Goal: Information Seeking & Learning: Learn about a topic

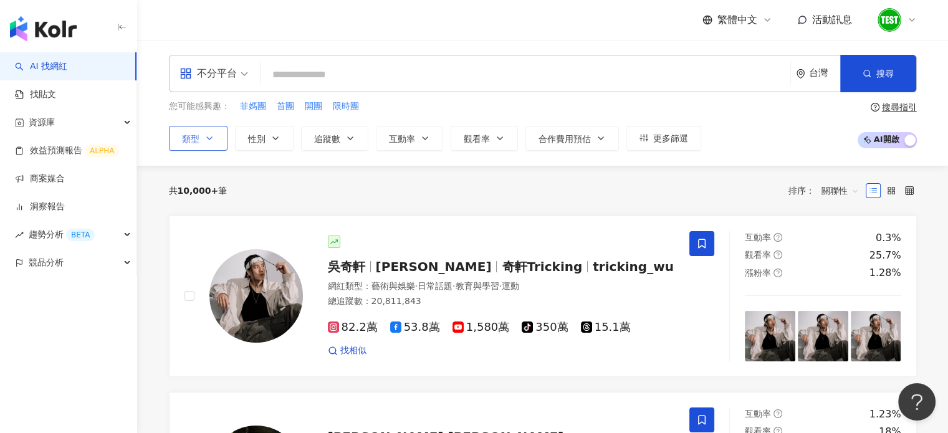
click at [210, 130] on button "類型" at bounding box center [198, 138] width 59 height 25
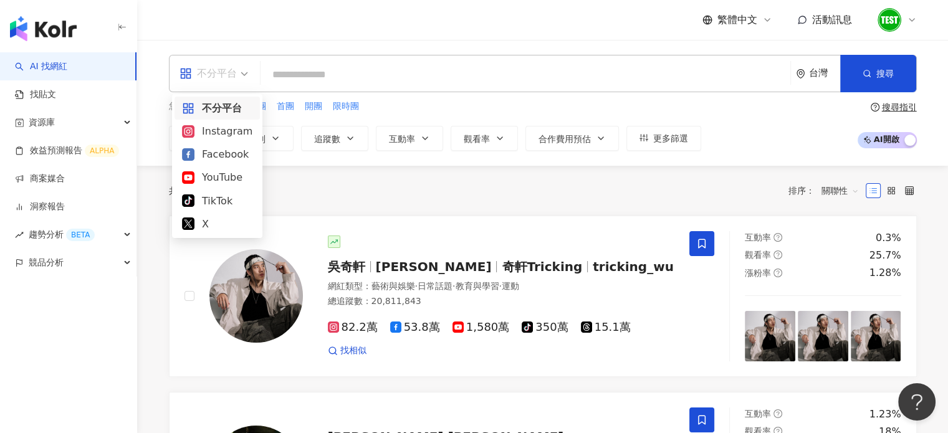
click at [234, 78] on div "不分平台" at bounding box center [208, 74] width 57 height 20
click at [212, 204] on div "TikTok" at bounding box center [217, 201] width 70 height 16
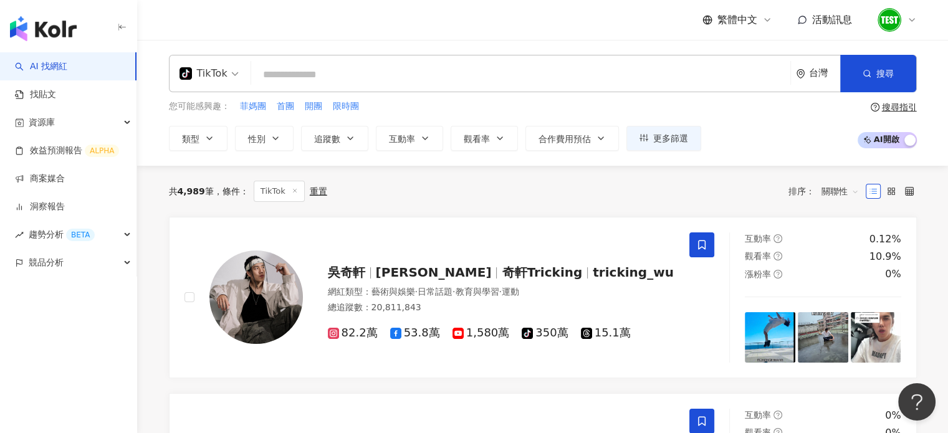
click at [749, 19] on span "繁體中文" at bounding box center [738, 20] width 40 height 14
click at [741, 113] on div "日本語" at bounding box center [743, 115] width 62 height 22
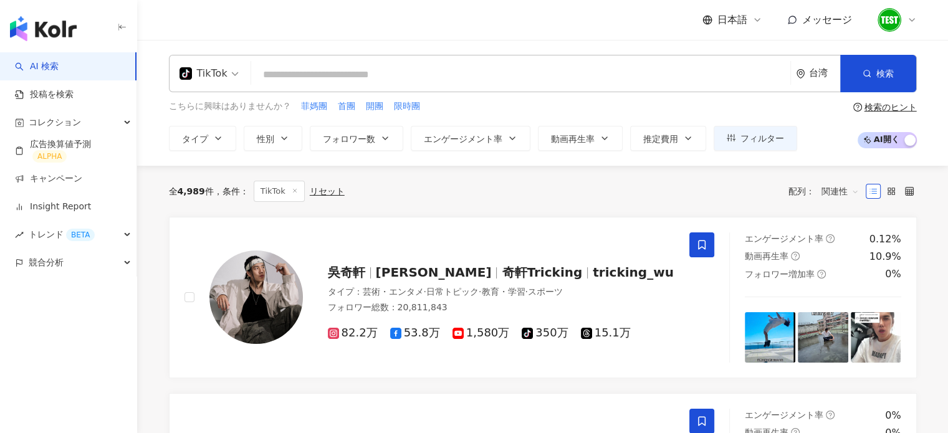
click at [810, 74] on div "台湾" at bounding box center [824, 73] width 31 height 11
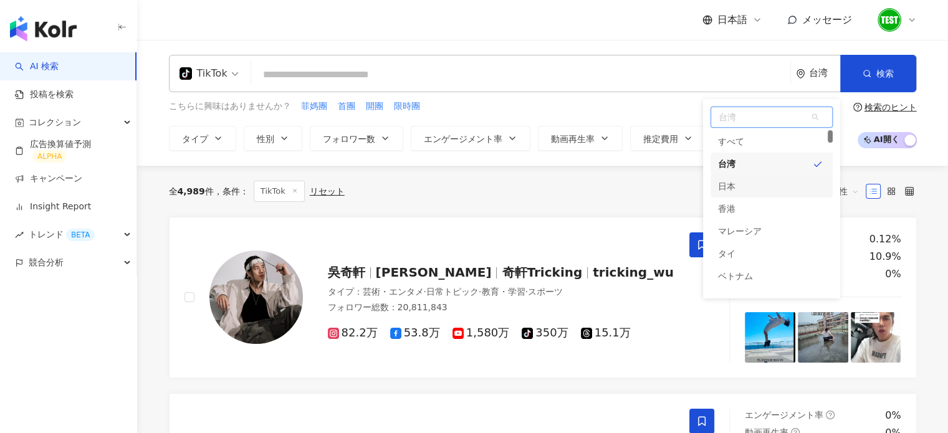
click at [766, 184] on div "日本" at bounding box center [772, 186] width 122 height 22
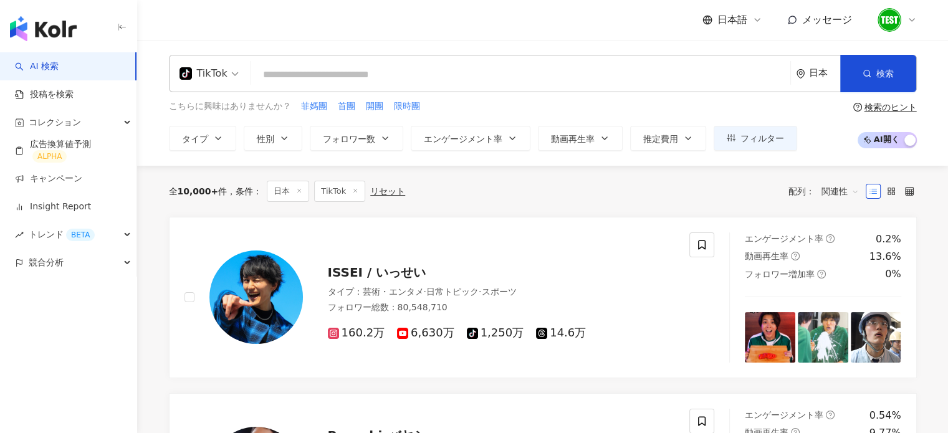
click at [347, 67] on input "search" at bounding box center [520, 75] width 529 height 24
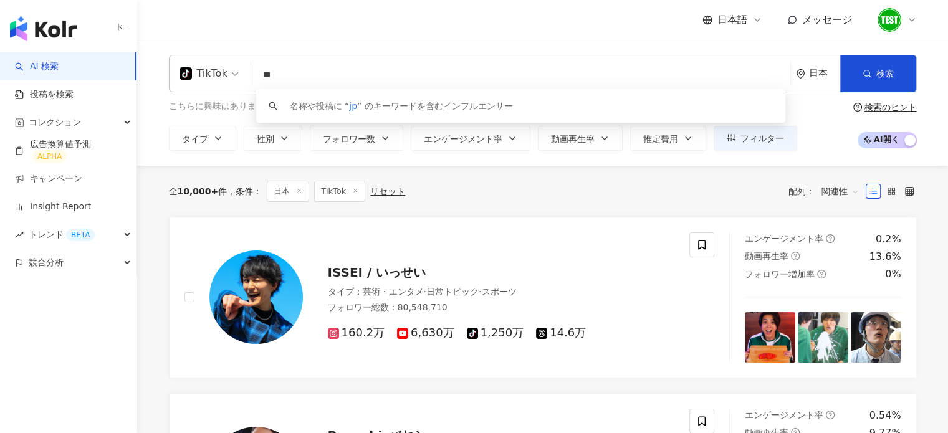
type input "*"
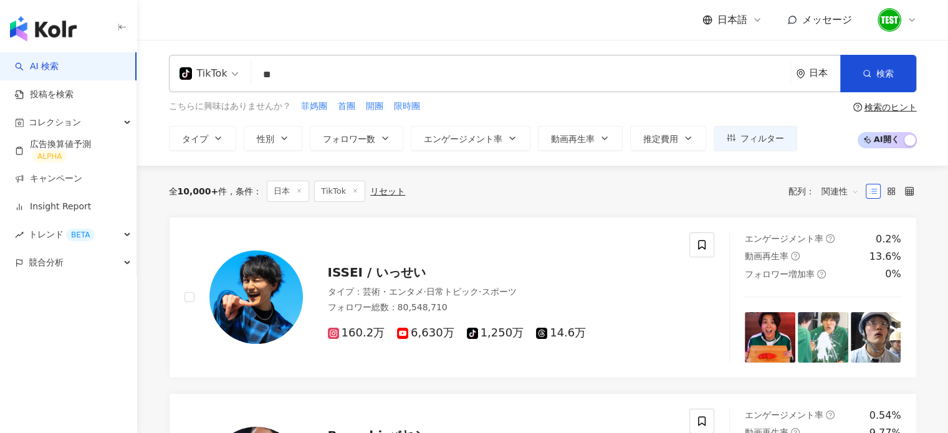
type input "**"
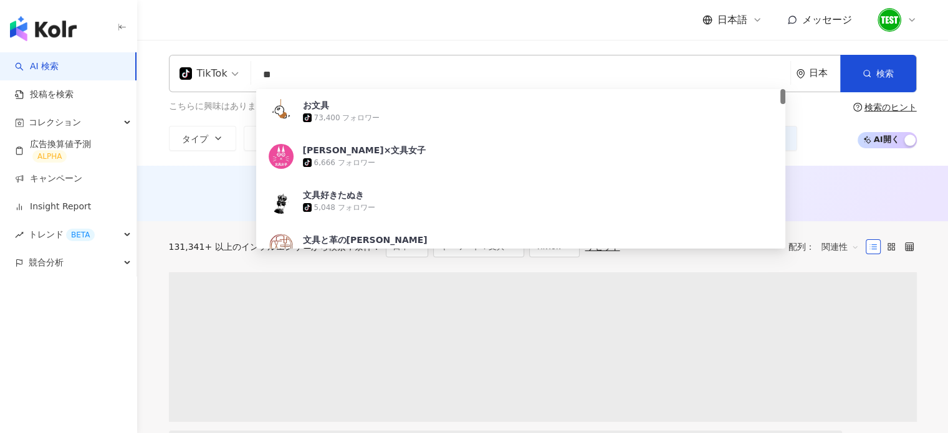
click at [319, 38] on div "日本語 メッセージ" at bounding box center [543, 20] width 748 height 40
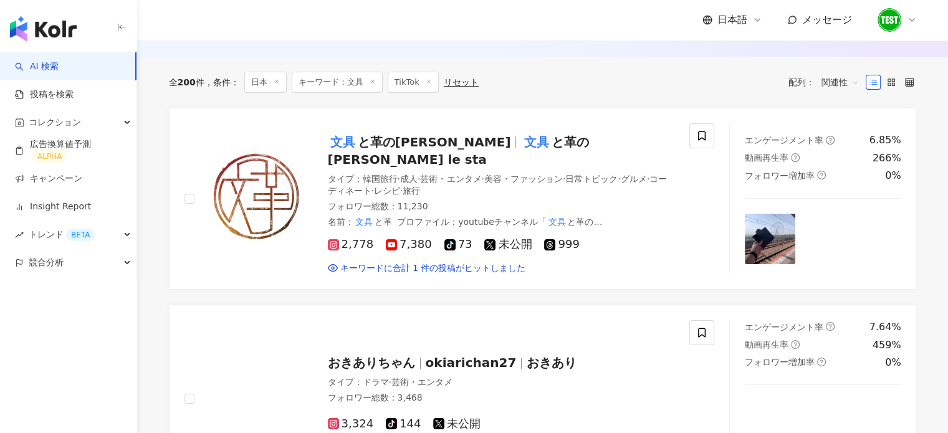
scroll to position [165, 0]
